Goal: Find specific page/section: Find specific page/section

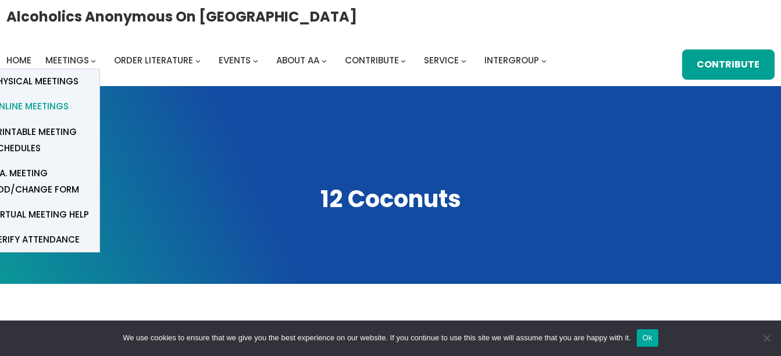
click at [44, 106] on span "Online Meetings" at bounding box center [30, 106] width 77 height 16
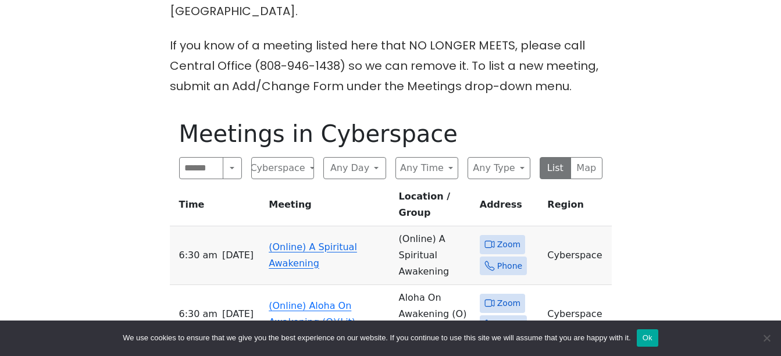
scroll to position [556, 0]
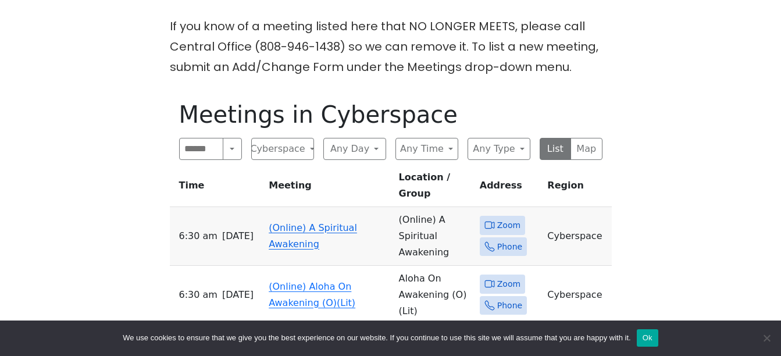
click at [286, 335] on link "(Online) 12 Coconuts Waikiki" at bounding box center [318, 348] width 98 height 27
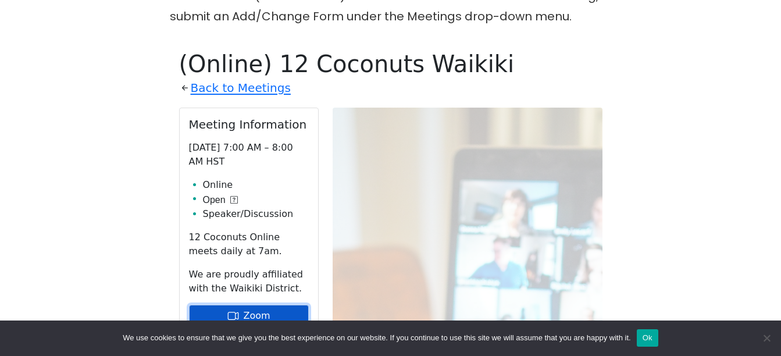
click at [262, 305] on link "Zoom" at bounding box center [249, 316] width 120 height 22
